Goal: Task Accomplishment & Management: Use online tool/utility

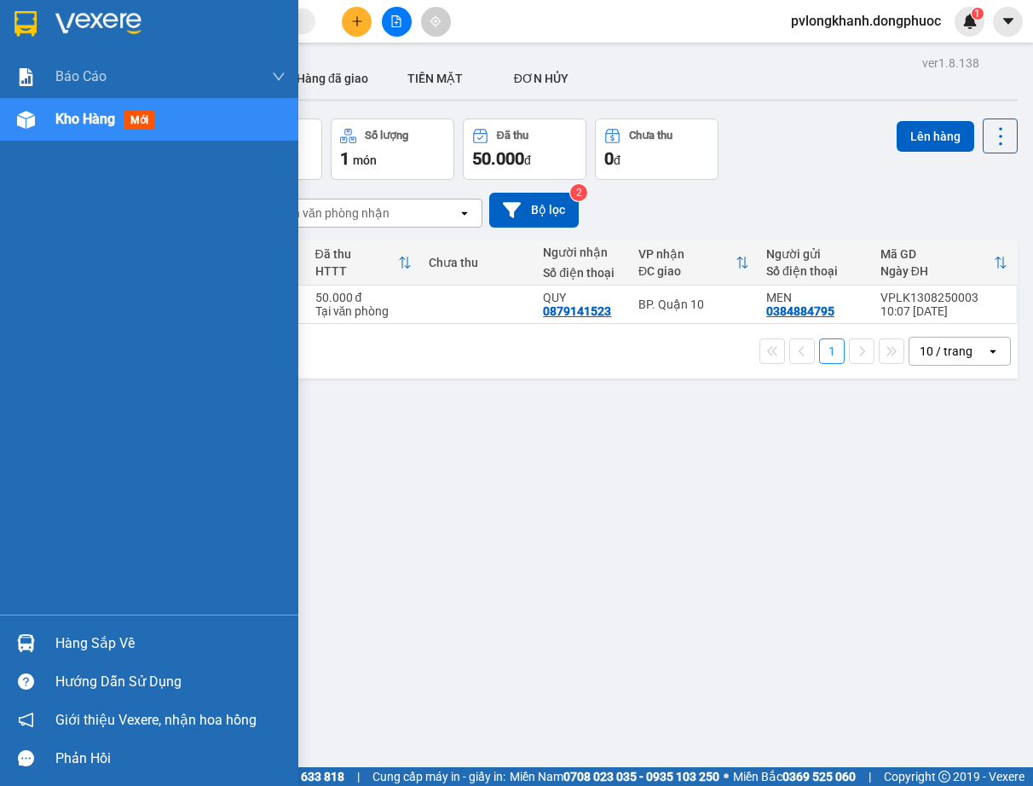
click at [70, 637] on div "Hàng sắp về" at bounding box center [170, 643] width 230 height 26
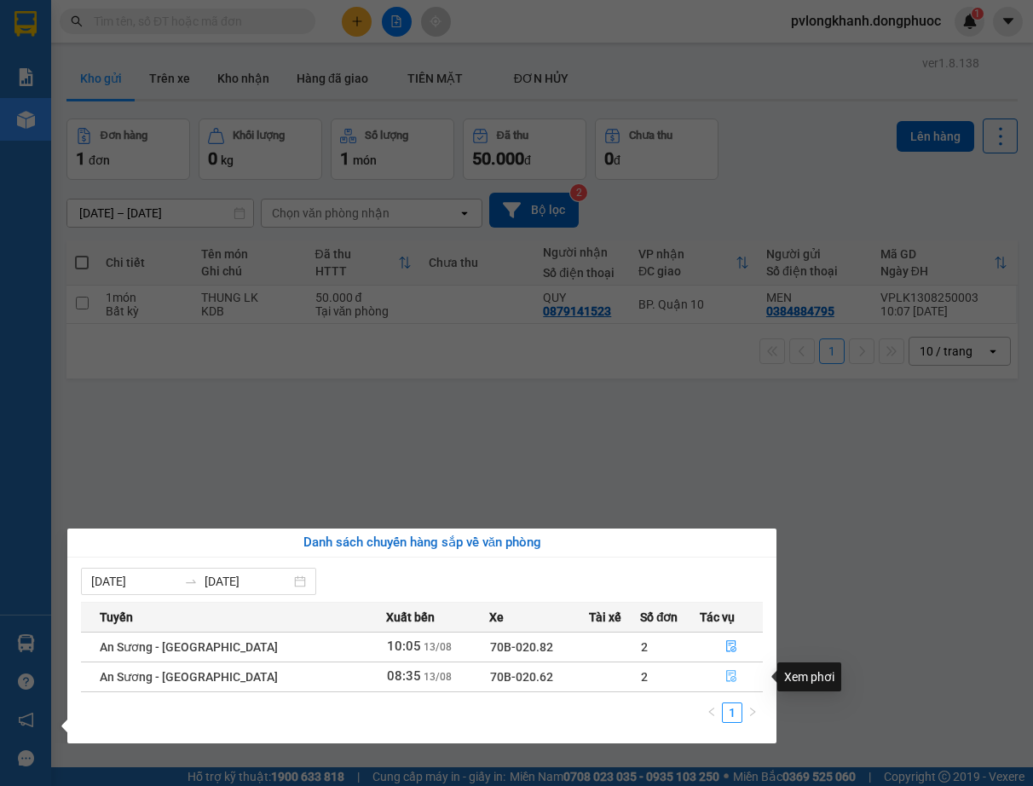
click at [727, 677] on icon "file-done" at bounding box center [731, 677] width 10 height 12
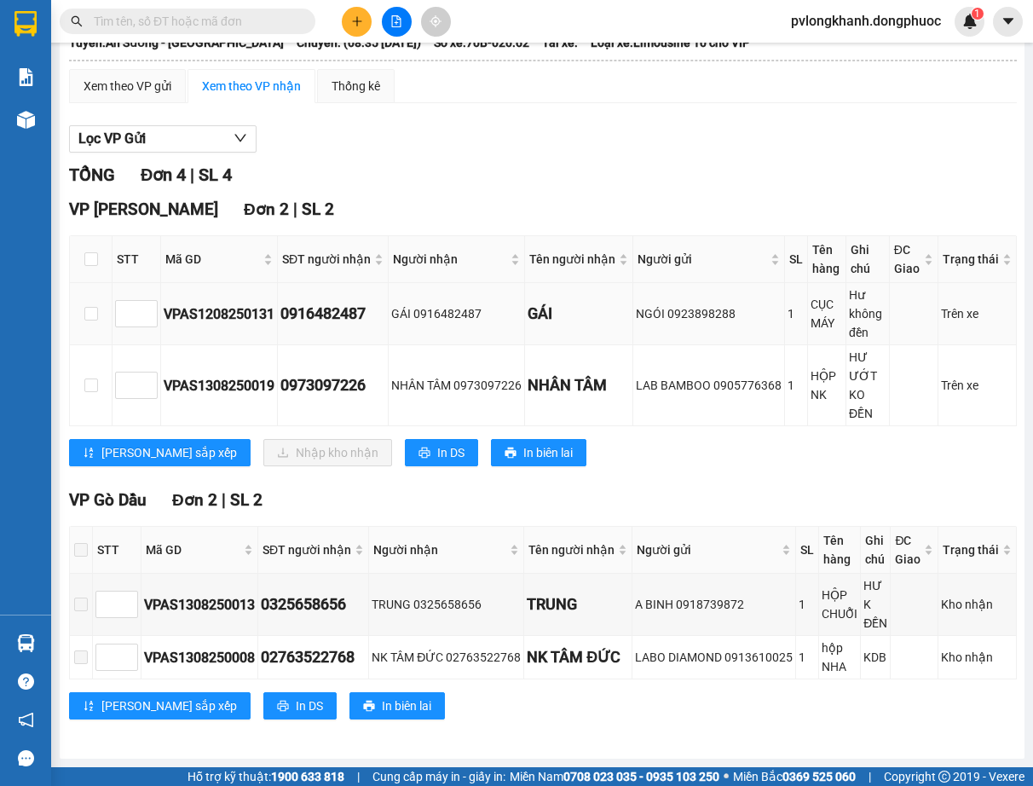
scroll to position [20, 0]
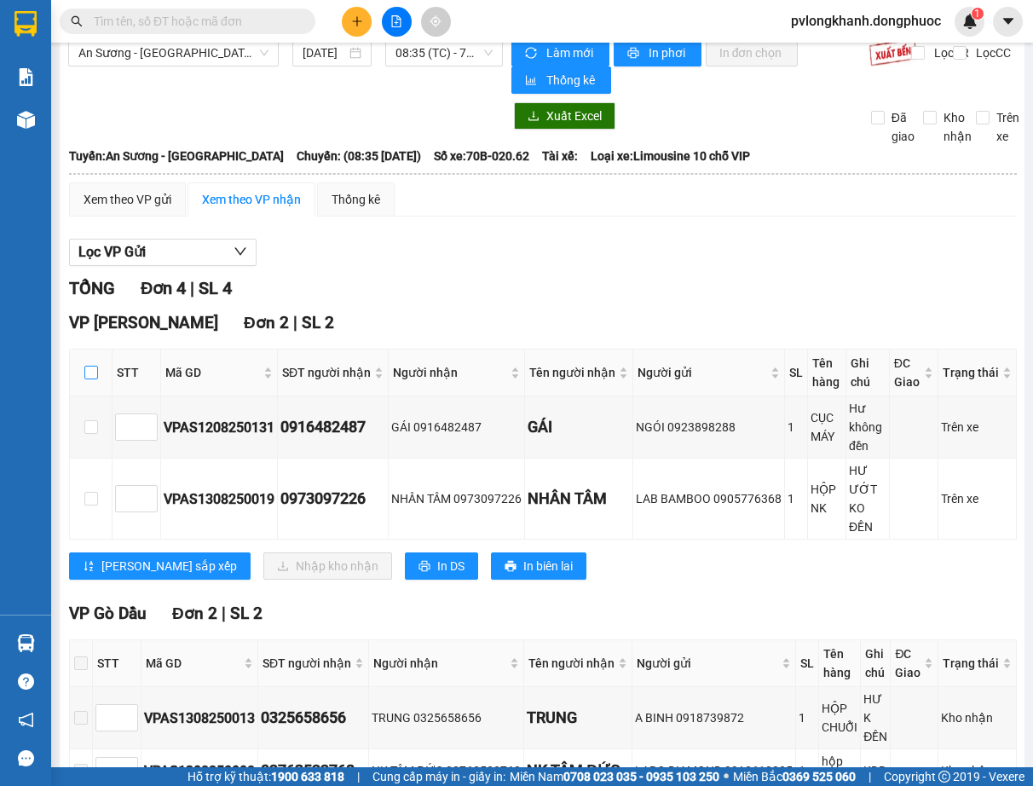
click at [88, 368] on input "checkbox" at bounding box center [91, 373] width 14 height 14
checkbox input "true"
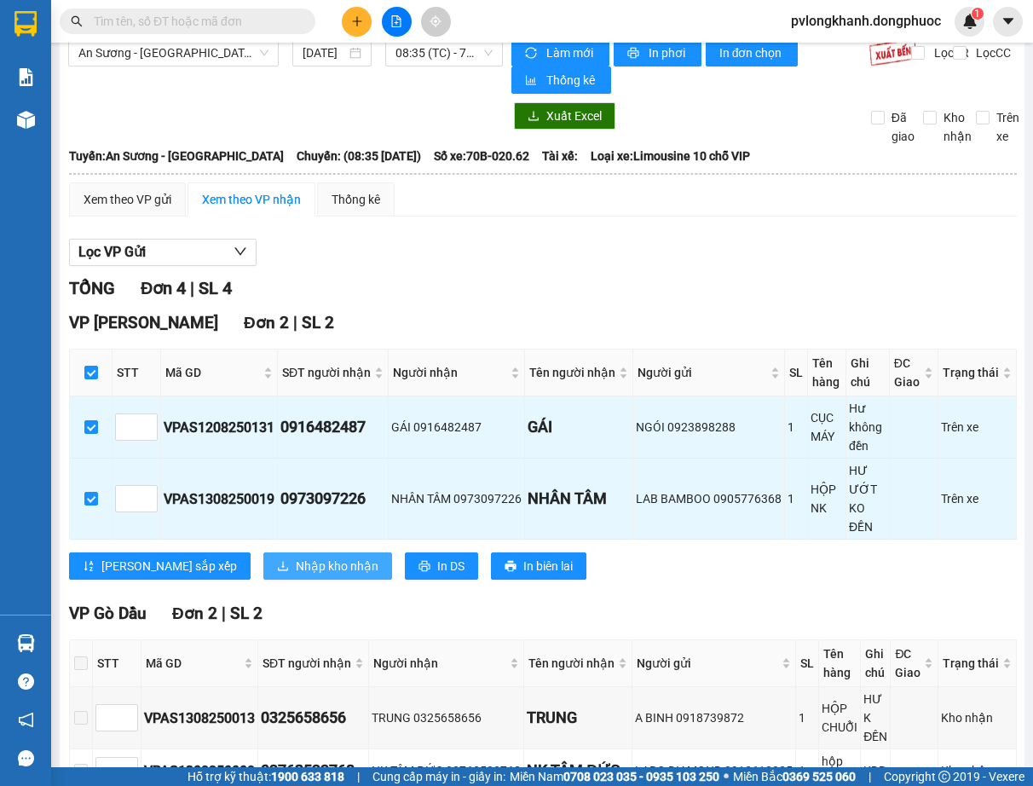
click at [296, 560] on span "Nhập kho nhận" at bounding box center [337, 565] width 83 height 19
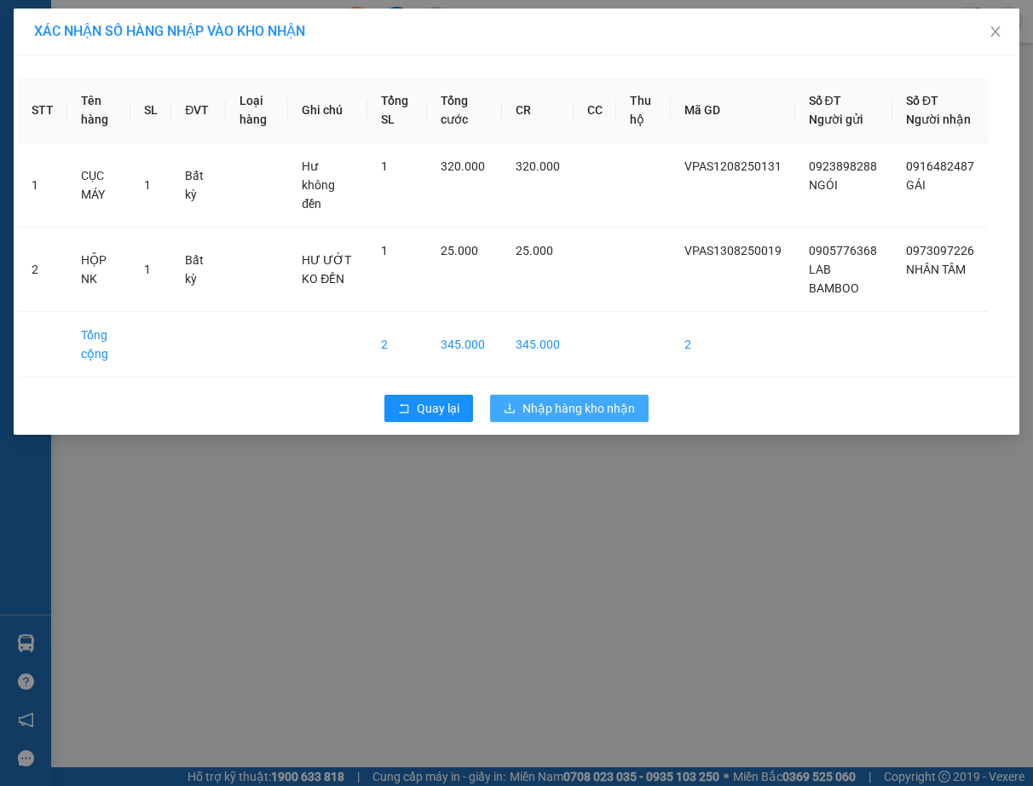
click at [578, 406] on span "Nhập hàng kho nhận" at bounding box center [578, 408] width 112 height 19
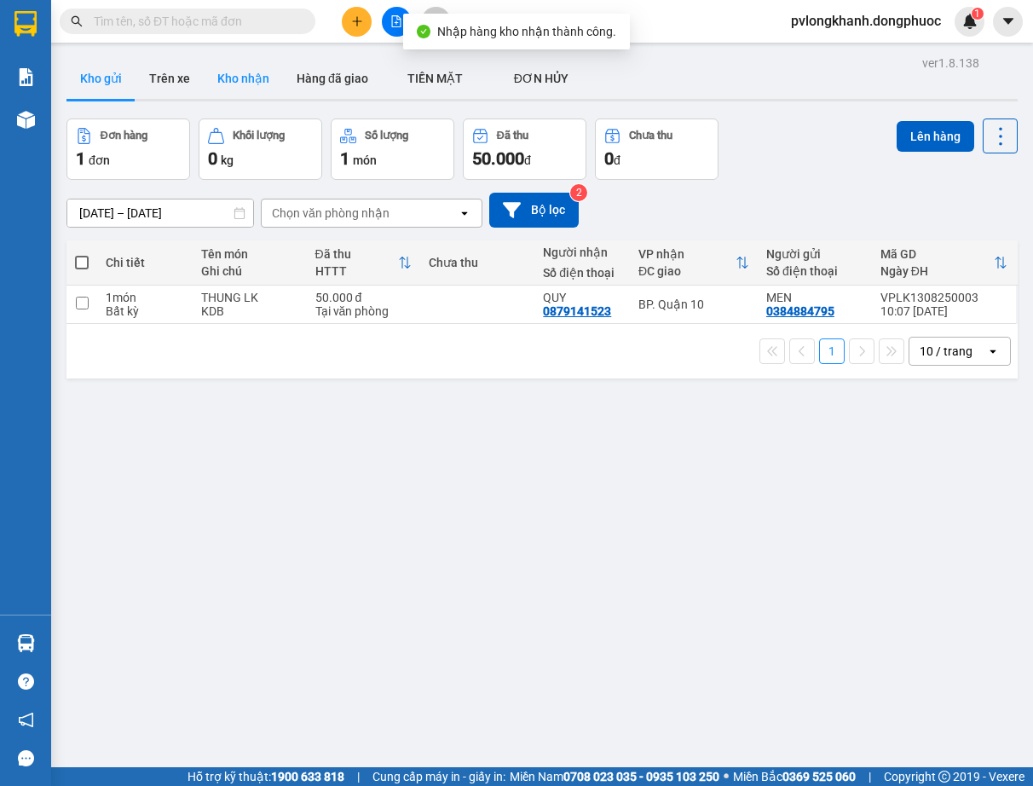
click at [245, 74] on button "Kho nhận" at bounding box center [243, 78] width 79 height 41
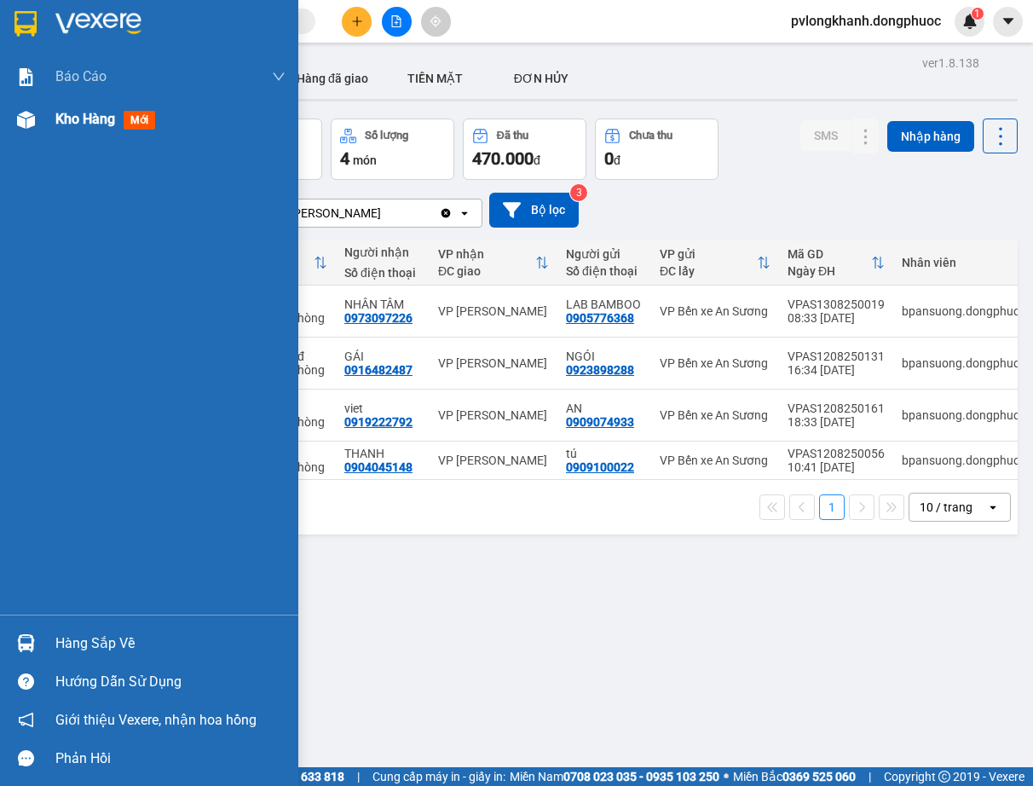
click at [96, 107] on div "Kho hàng mới" at bounding box center [170, 119] width 230 height 43
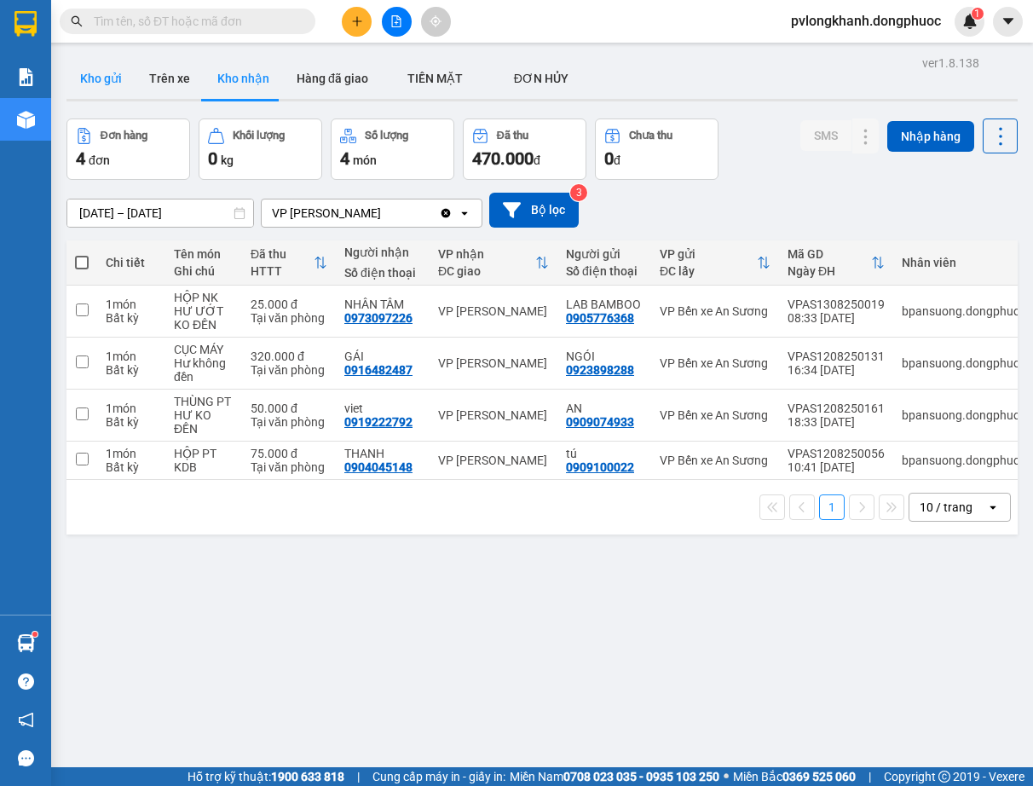
click at [118, 83] on button "Kho gửi" at bounding box center [100, 78] width 69 height 41
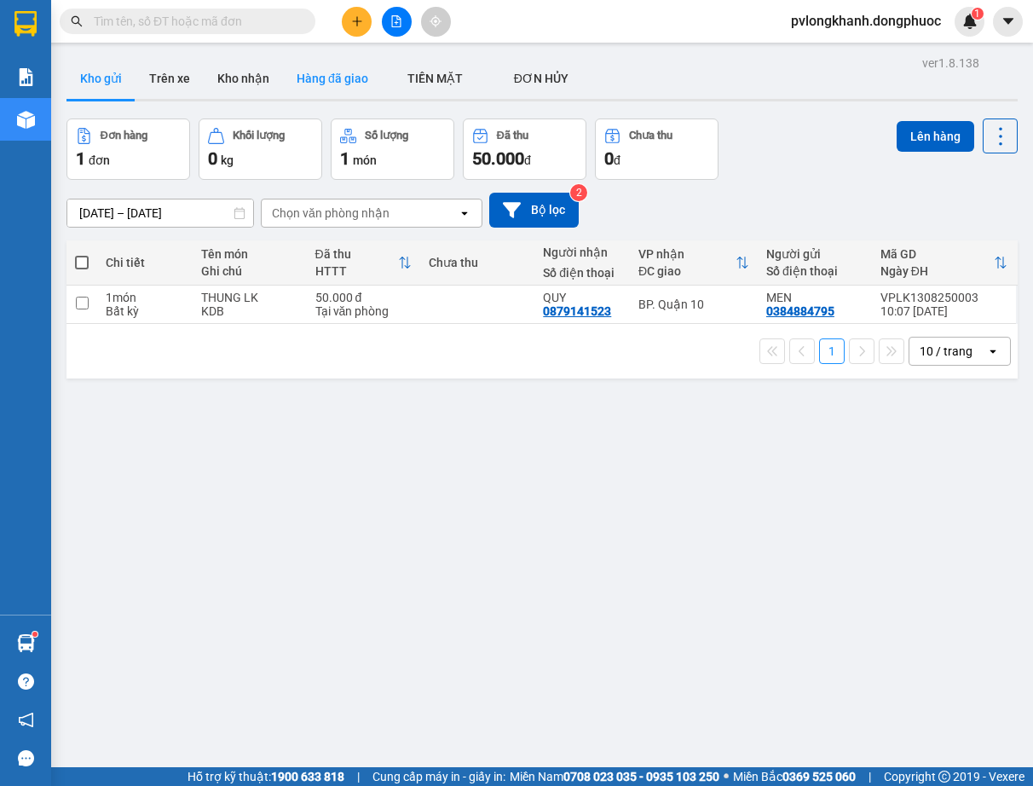
click at [349, 83] on button "Hàng đã giao" at bounding box center [332, 78] width 99 height 41
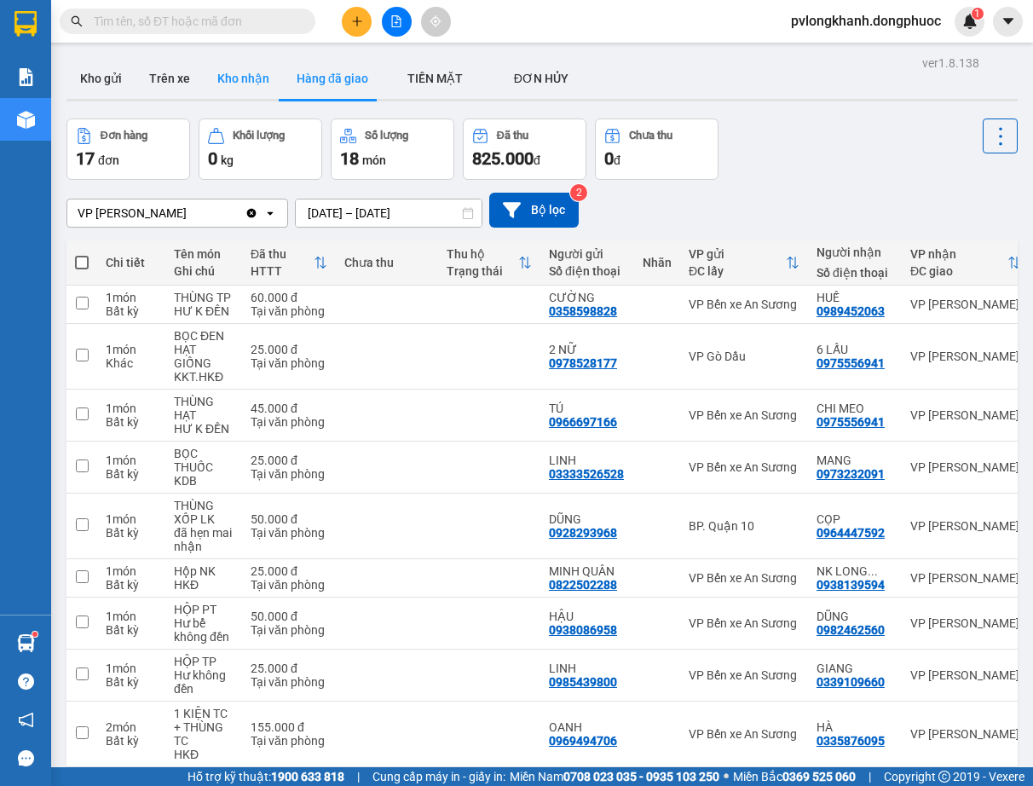
click at [241, 77] on button "Kho nhận" at bounding box center [243, 78] width 79 height 41
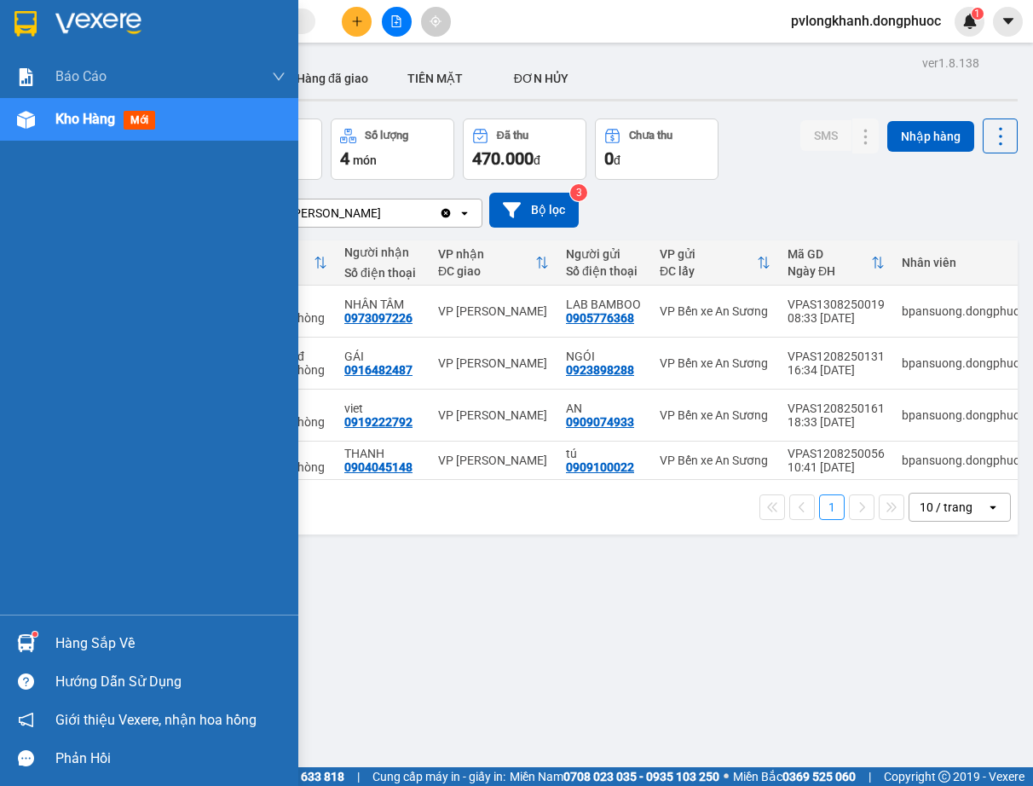
click at [89, 637] on div "Hàng sắp về" at bounding box center [170, 643] width 230 height 26
click at [10, 343] on div "Báo cáo Mẫu 1: Báo cáo dòng tiền Mẫu 1: Báo cáo dòng tiền theo nhân viên Mẫu 1:…" at bounding box center [149, 393] width 298 height 786
